Goal: Task Accomplishment & Management: Manage account settings

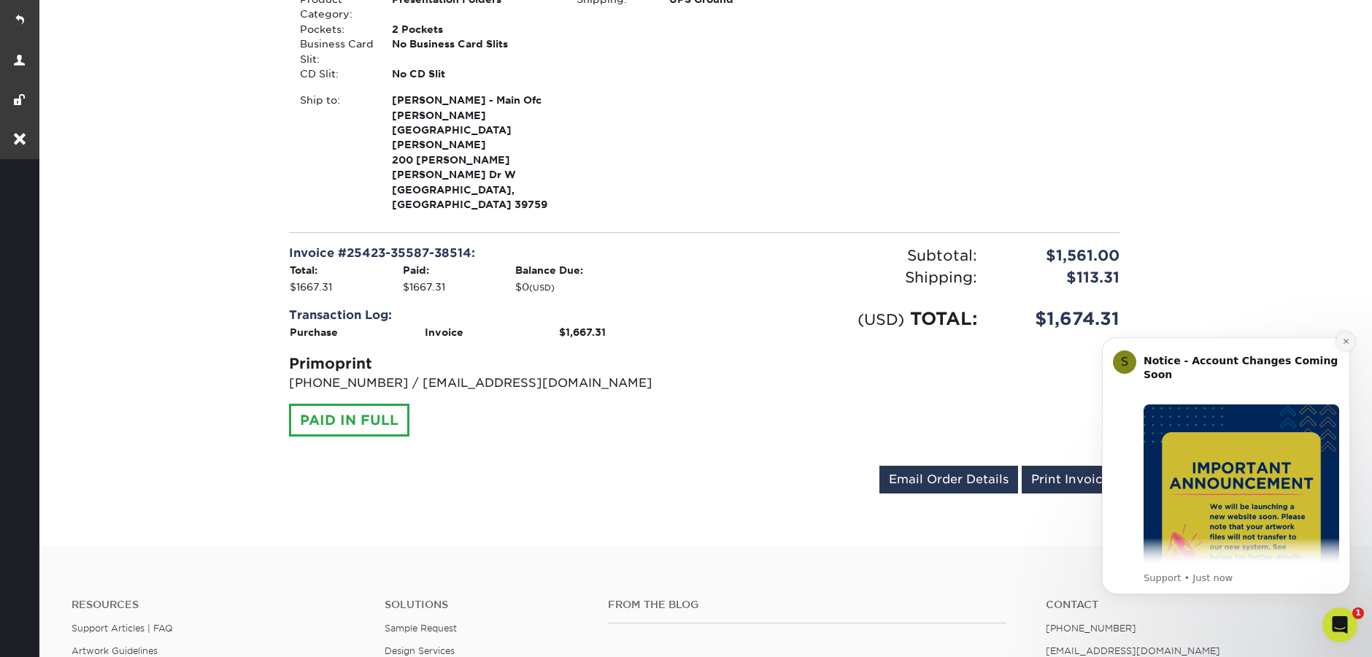
click at [1348, 344] on icon "Dismiss notification" at bounding box center [1346, 341] width 8 height 8
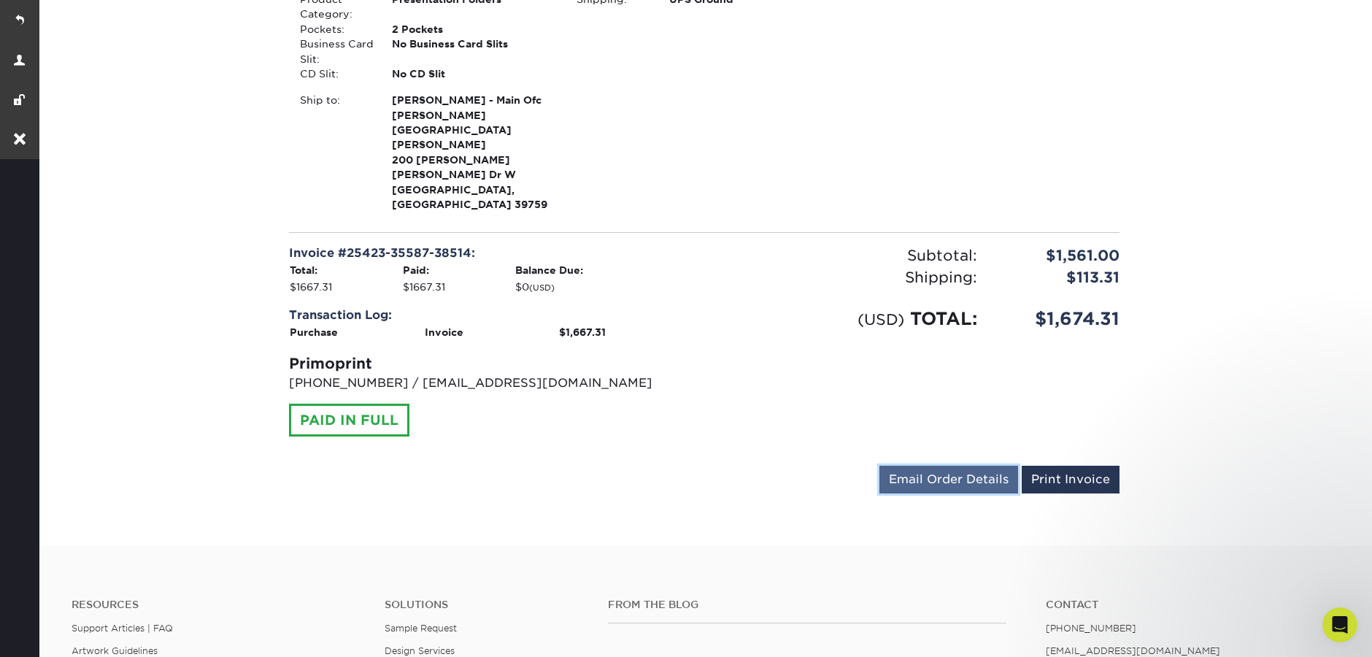
click at [966, 466] on link "Email Order Details" at bounding box center [948, 480] width 139 height 28
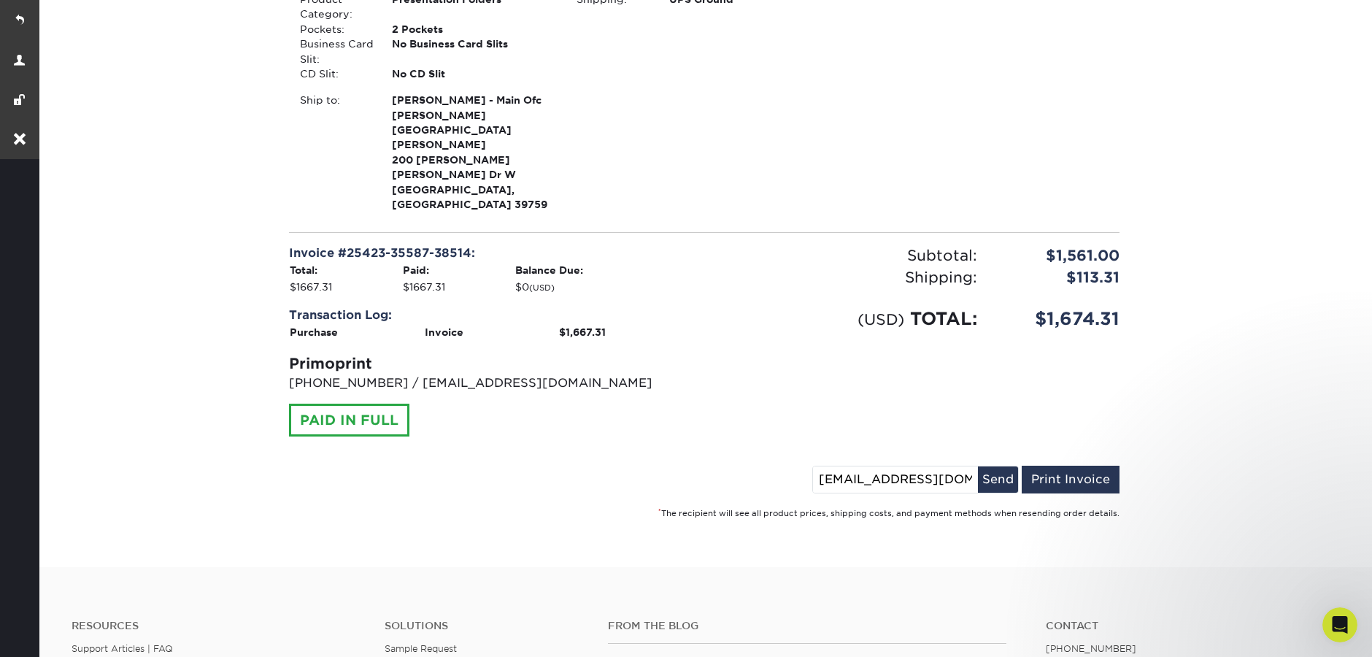
click at [851, 466] on input "[EMAIL_ADDRESS][DOMAIN_NAME]" at bounding box center [895, 479] width 165 height 26
click at [850, 466] on input "[EMAIL_ADDRESS][DOMAIN_NAME]" at bounding box center [895, 479] width 165 height 26
click at [851, 466] on input "[EMAIL_ADDRESS][DOMAIN_NAME]" at bounding box center [895, 479] width 165 height 26
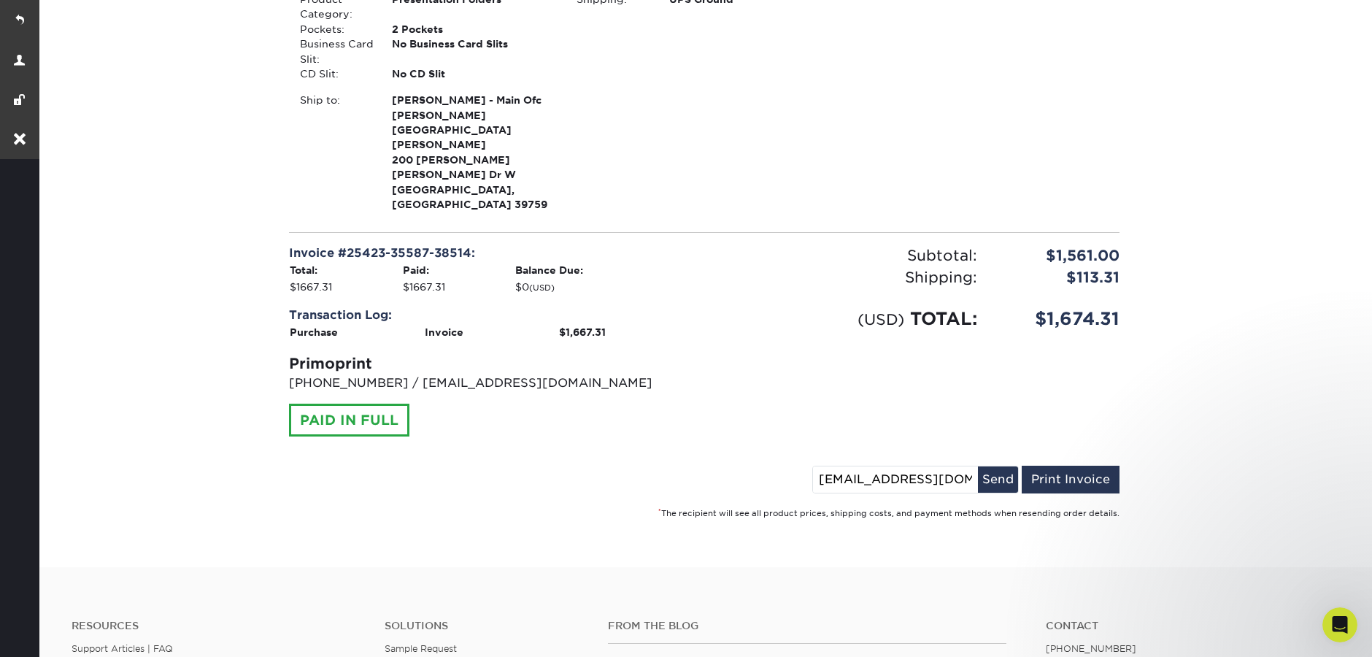
scroll to position [0, 10]
click at [1006, 466] on button "Send" at bounding box center [998, 479] width 40 height 26
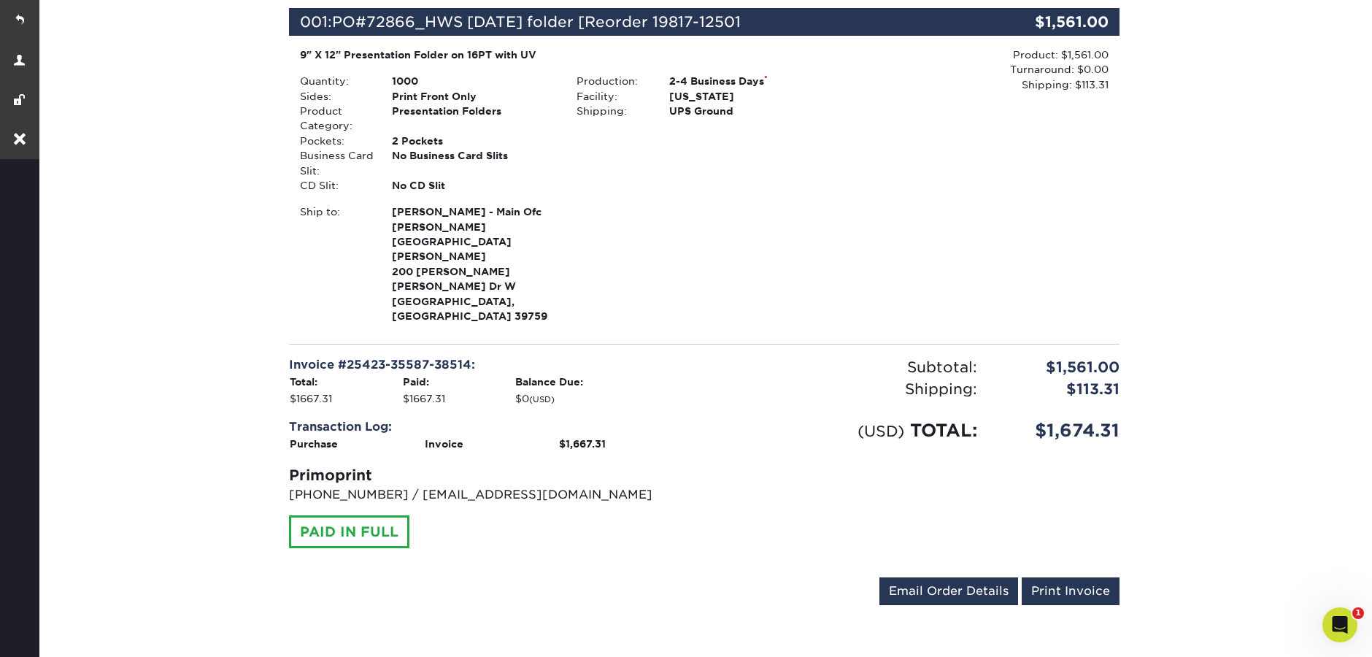
scroll to position [234, 0]
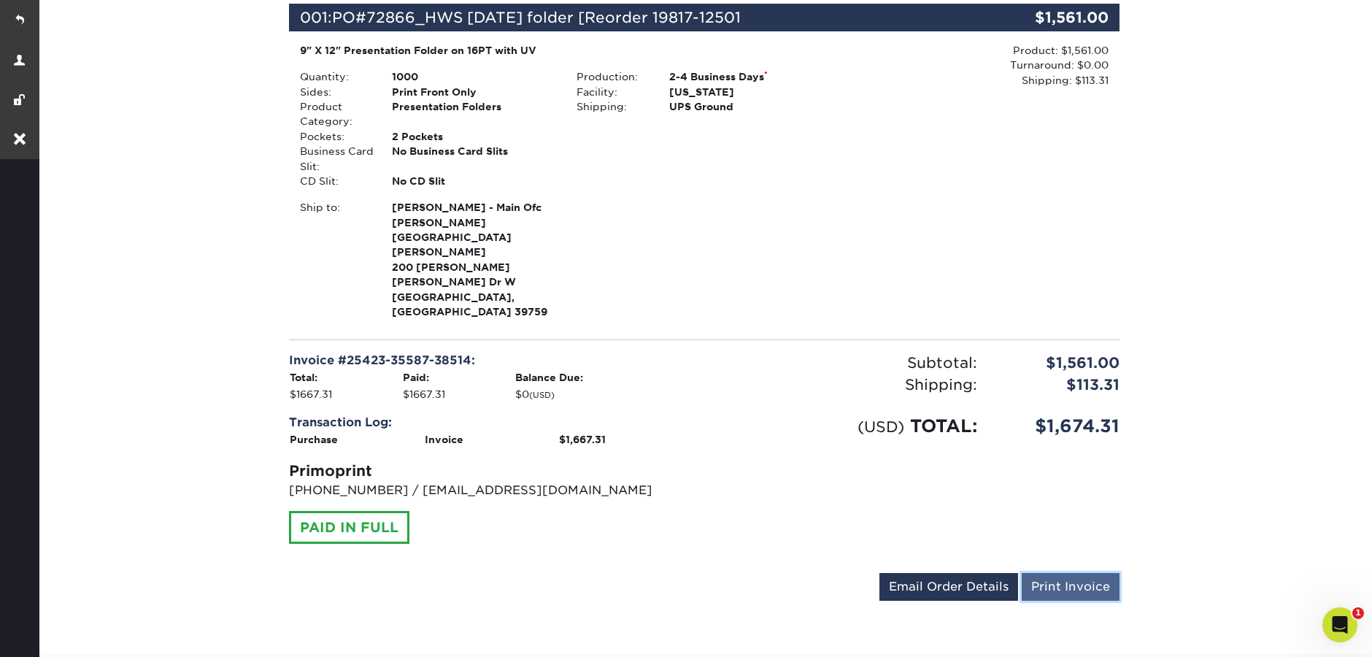
click at [1091, 573] on link "Print Invoice" at bounding box center [1071, 587] width 98 height 28
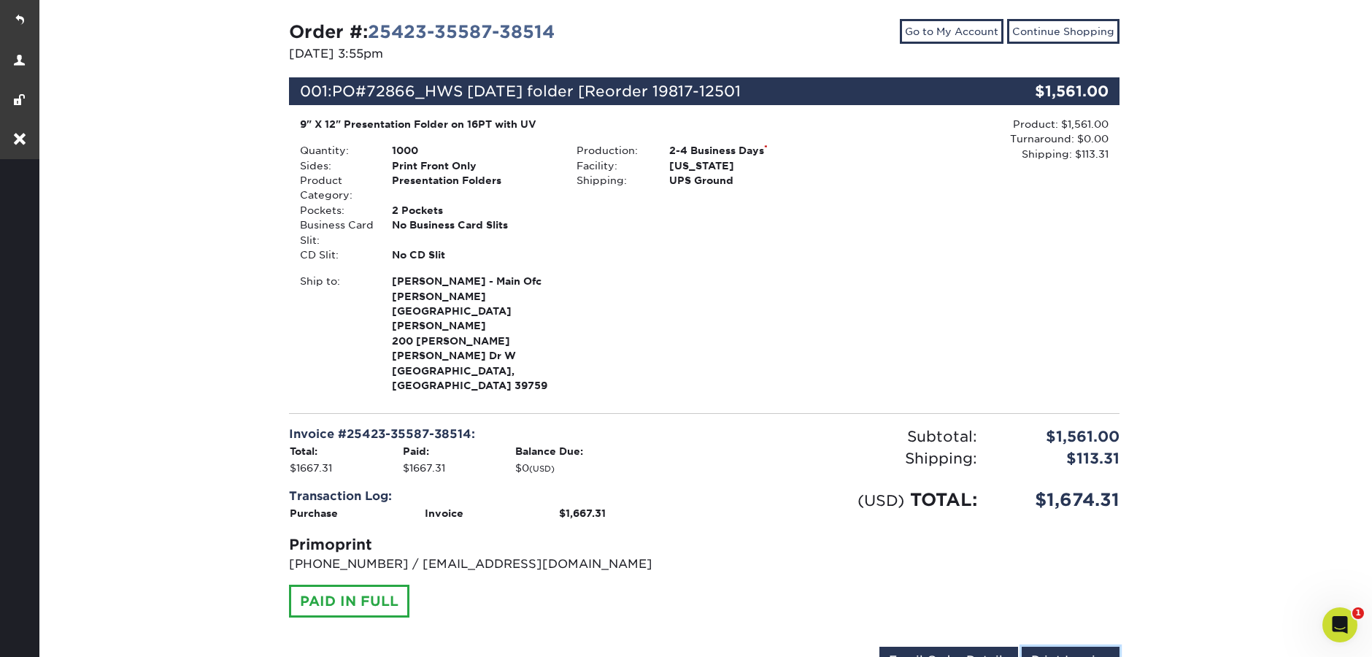
scroll to position [160, 0]
click at [1089, 647] on link "Print Invoice" at bounding box center [1071, 661] width 98 height 28
drag, startPoint x: 759, startPoint y: 88, endPoint x: 339, endPoint y: 82, distance: 419.7
click at [339, 82] on div "001: PO#72866_HWS [DATE] folder [Reorder 19817-12501" at bounding box center [635, 91] width 692 height 28
